Goal: Understand process/instructions

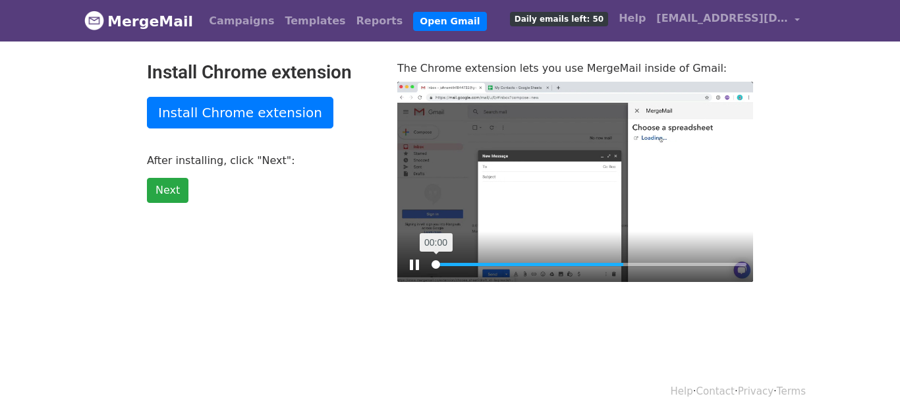
click at [433, 262] on input "Seek" at bounding box center [589, 264] width 315 height 13
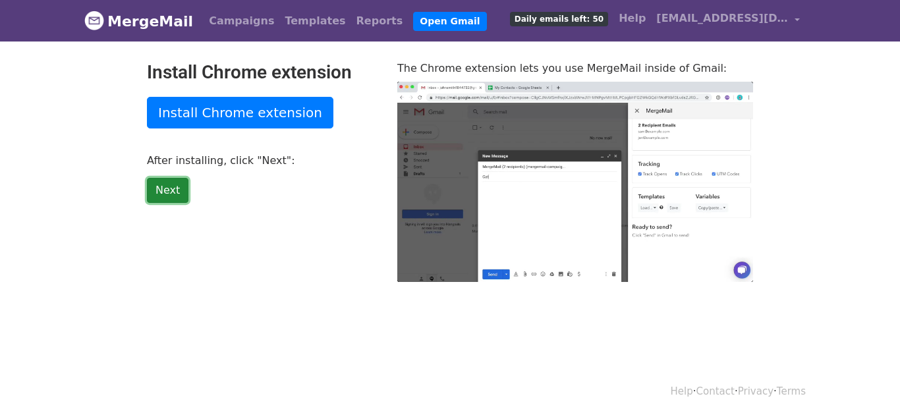
click at [161, 183] on link "Next" at bounding box center [168, 190] width 42 height 25
type input "20.27"
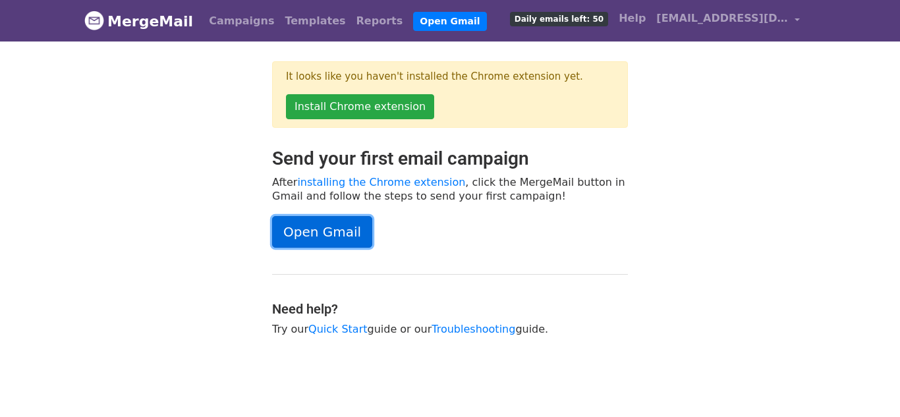
click at [291, 227] on link "Open Gmail" at bounding box center [322, 232] width 100 height 32
